Goal: Task Accomplishment & Management: Use online tool/utility

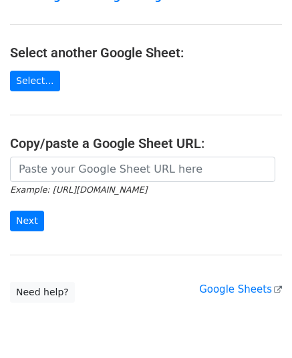
scroll to position [133, 0]
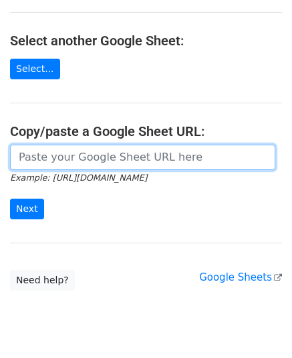
click at [141, 158] on input "url" at bounding box center [142, 157] width 265 height 25
paste input "https://docs.google.com/spreadsheets/d/1cjVd6gRPH9KNXuA38ONzmLVpR97er3TsyXYcOIG…"
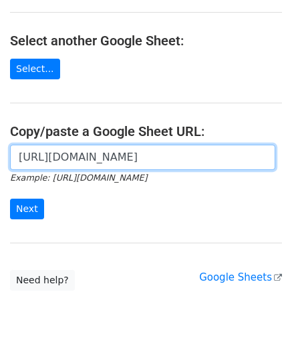
scroll to position [0, 392]
type input "https://docs.google.com/spreadsheets/d/1cjVd6gRPH9KNXuA38ONzmLVpR97er3TsyXYcOIG…"
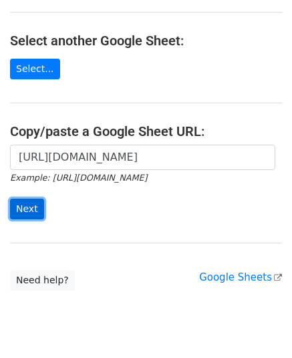
scroll to position [0, 0]
click at [15, 210] on input "Next" at bounding box center [27, 209] width 34 height 21
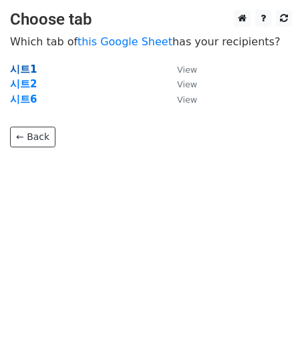
click at [25, 68] on strong "시트1" at bounding box center [23, 69] width 27 height 12
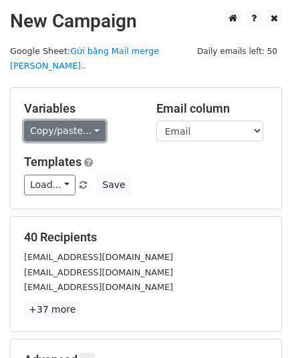
click at [74, 121] on link "Copy/paste..." at bounding box center [64, 131] width 81 height 21
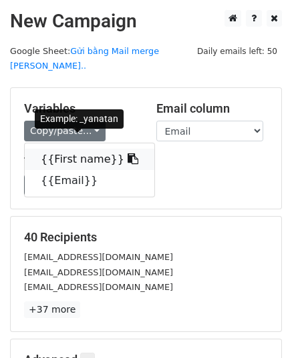
click at [127, 153] on icon at bounding box center [132, 158] width 11 height 11
